Goal: Navigation & Orientation: Find specific page/section

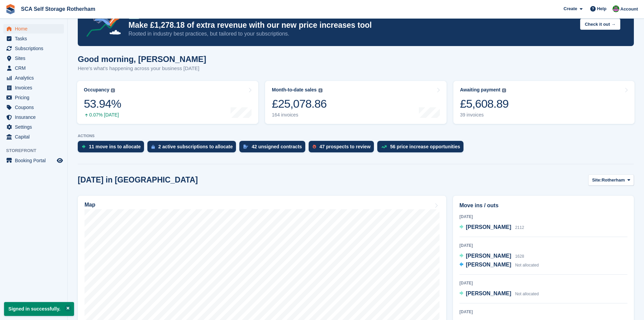
scroll to position [101, 0]
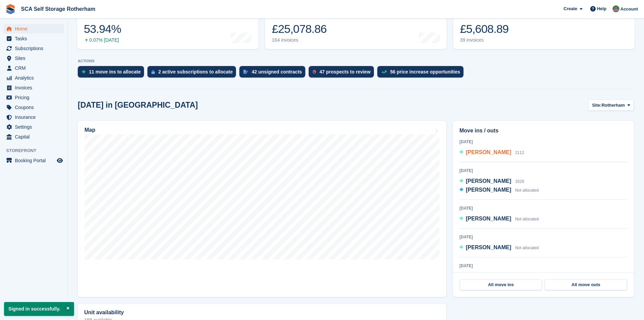
click at [491, 152] on span "[PERSON_NAME]" at bounding box center [488, 152] width 45 height 6
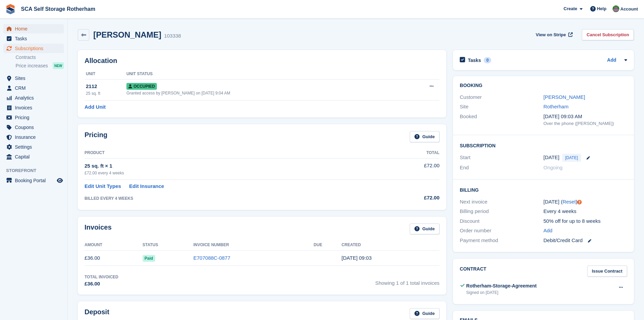
click at [16, 29] on span "Home" at bounding box center [35, 28] width 41 height 9
